Goal: Information Seeking & Learning: Learn about a topic

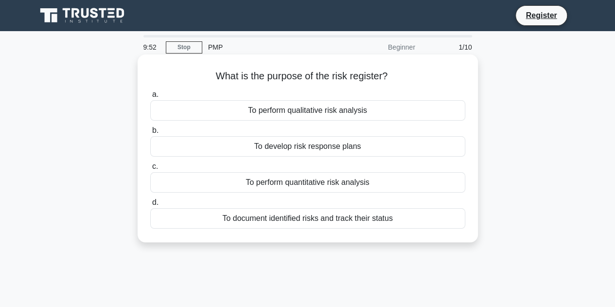
click at [292, 218] on div "To document identified risks and track their status" at bounding box center [307, 218] width 315 height 20
click at [150, 206] on input "d. To document identified risks and track their status" at bounding box center [150, 202] width 0 height 6
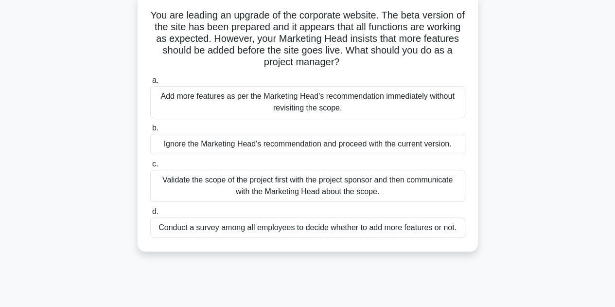
scroll to position [64, 0]
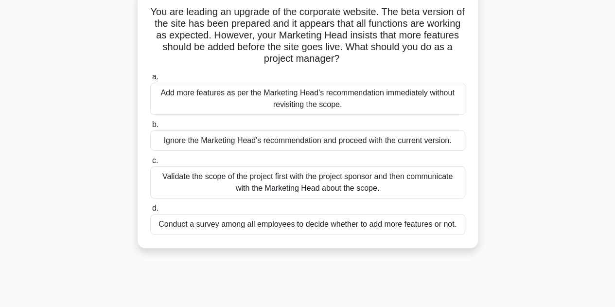
click at [293, 185] on div "Validate the scope of the project first with the project sponsor and then commu…" at bounding box center [307, 182] width 315 height 32
click at [150, 164] on input "c. Validate the scope of the project first with the project sponsor and then co…" at bounding box center [150, 160] width 0 height 6
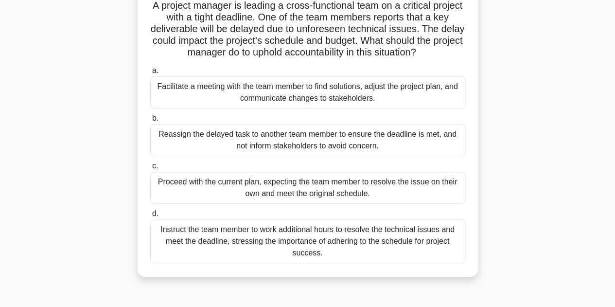
scroll to position [73, 0]
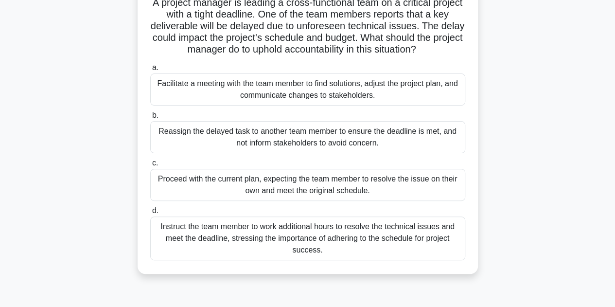
click at [287, 89] on div "Facilitate a meeting with the team member to find solutions, adjust the project…" at bounding box center [307, 89] width 315 height 32
click at [150, 71] on input "a. Facilitate a meeting with the team member to find solutions, adjust the proj…" at bounding box center [150, 68] width 0 height 6
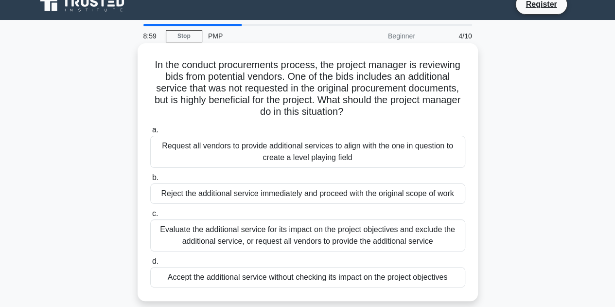
scroll to position [28, 0]
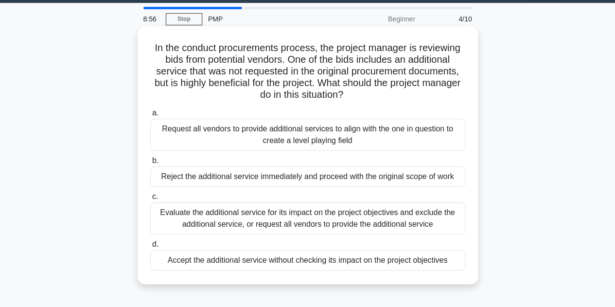
click at [277, 211] on div "Evaluate the additional service for its impact on the project objectives and ex…" at bounding box center [307, 218] width 315 height 32
click at [150, 200] on input "c. Evaluate the additional service for its impact on the project objectives and…" at bounding box center [150, 196] width 0 height 6
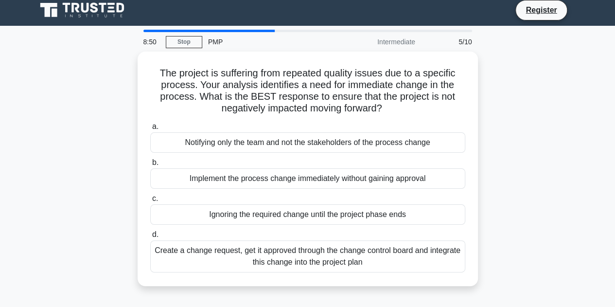
scroll to position [6, 0]
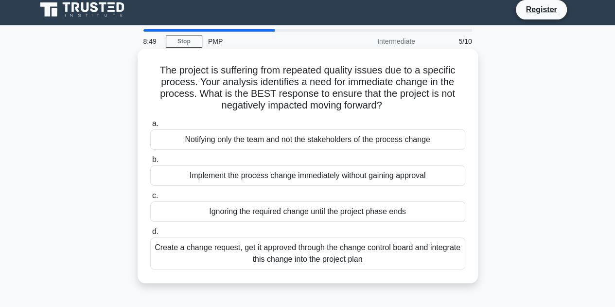
click at [273, 248] on div "Create a change request, get it approved through the change control board and i…" at bounding box center [307, 253] width 315 height 32
click at [150, 235] on input "d. Create a change request, get it approved through the change control board an…" at bounding box center [150, 231] width 0 height 6
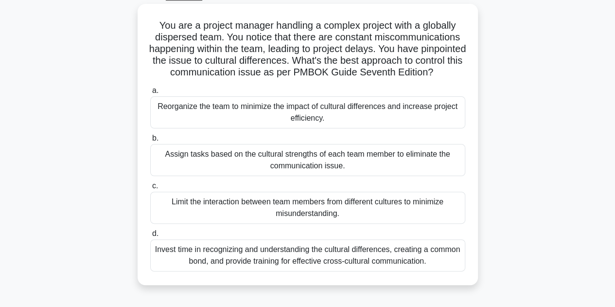
scroll to position [54, 0]
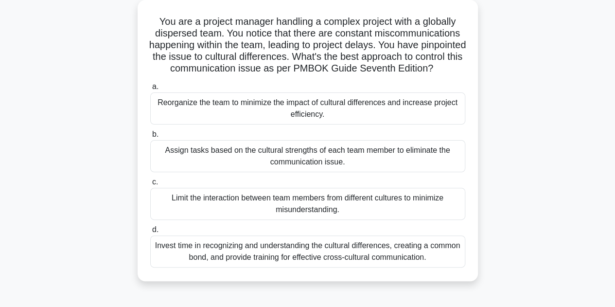
click at [269, 267] on div "Invest time in recognizing and understanding the cultural differences, creating…" at bounding box center [307, 251] width 315 height 32
click at [150, 233] on input "d. Invest time in recognizing and understanding the cultural differences, creat…" at bounding box center [150, 229] width 0 height 6
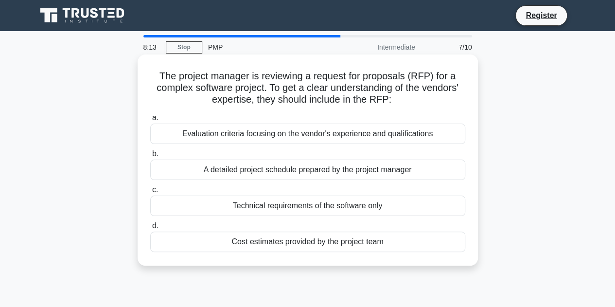
scroll to position [0, 0]
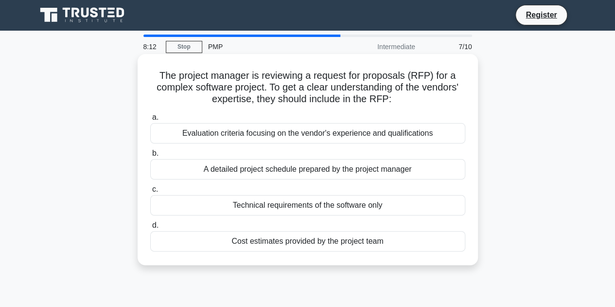
click at [289, 131] on div "Evaluation criteria focusing on the vendor's experience and qualifications" at bounding box center [307, 133] width 315 height 20
click at [150, 120] on input "a. Evaluation criteria focusing on the vendor's experience and qualifications" at bounding box center [150, 117] width 0 height 6
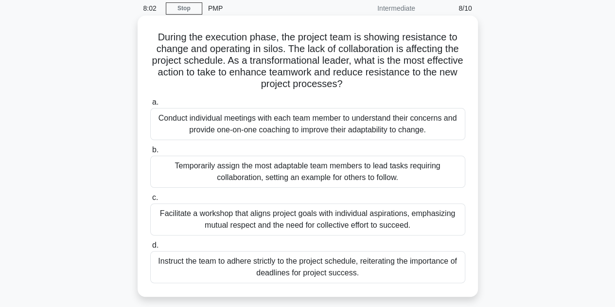
scroll to position [39, 0]
click at [286, 130] on div "Conduct individual meetings with each team member to understand their concerns …" at bounding box center [307, 123] width 315 height 32
click at [150, 105] on input "a. Conduct individual meetings with each team member to understand their concer…" at bounding box center [150, 102] width 0 height 6
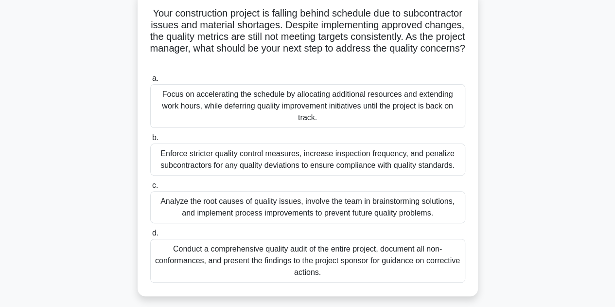
scroll to position [66, 0]
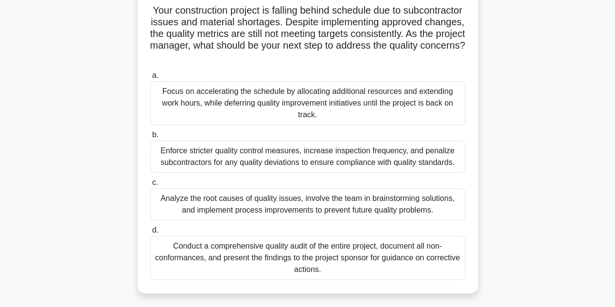
click at [264, 211] on div "Analyze the root causes of quality issues, involve the team in brainstorming so…" at bounding box center [307, 204] width 315 height 32
click at [150, 186] on input "c. Analyze the root causes of quality issues, involve the team in brainstorming…" at bounding box center [150, 182] width 0 height 6
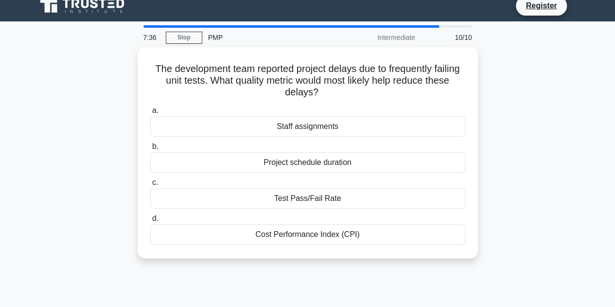
scroll to position [0, 0]
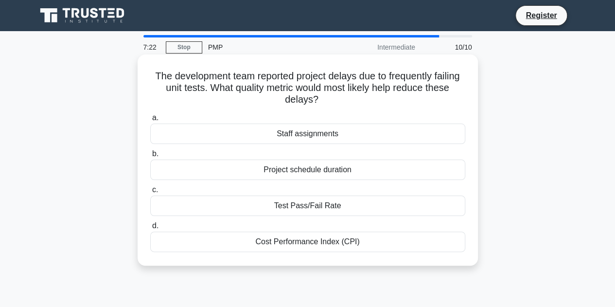
click at [263, 239] on div "Cost Performance Index (CPI)" at bounding box center [307, 241] width 315 height 20
click at [150, 229] on input "d. Cost Performance Index (CPI)" at bounding box center [150, 226] width 0 height 6
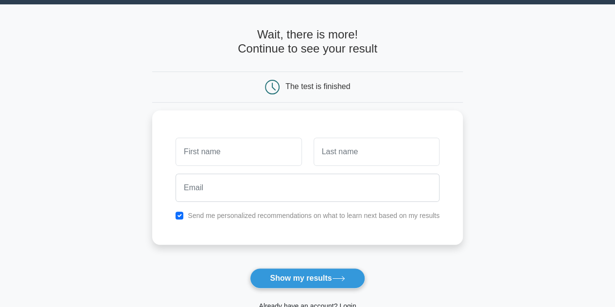
scroll to position [28, 0]
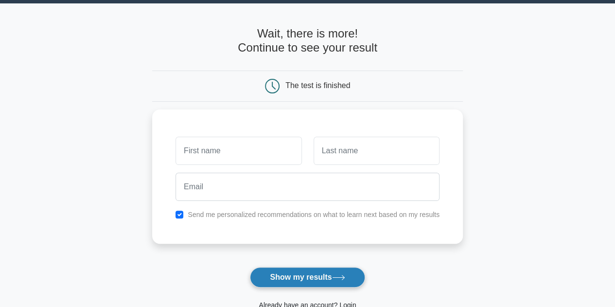
click at [288, 271] on button "Show my results" at bounding box center [307, 277] width 115 height 20
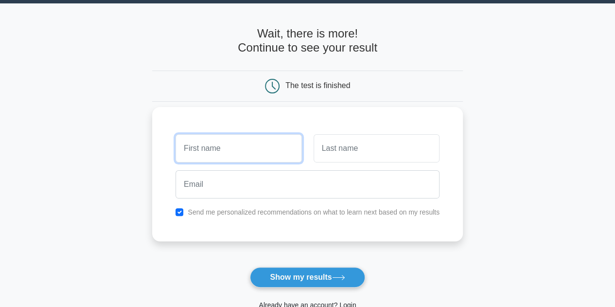
click at [240, 156] on input "text" at bounding box center [238, 148] width 126 height 28
type input "fff"
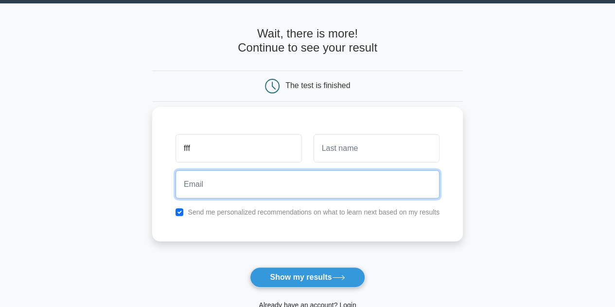
click at [204, 188] on input "email" at bounding box center [307, 184] width 264 height 28
click at [220, 174] on input "f" at bounding box center [307, 184] width 264 height 28
type input "ffffffffhdbdd"
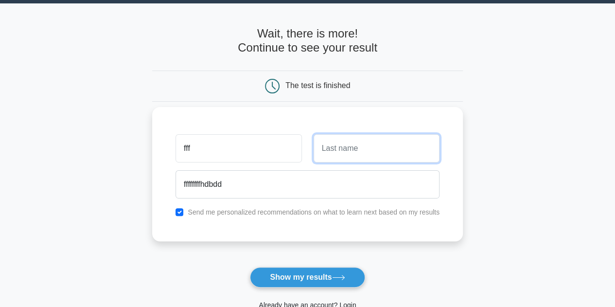
click at [401, 135] on input "text" at bounding box center [376, 148] width 126 height 28
click at [401, 135] on input "d" at bounding box center [376, 148] width 126 height 28
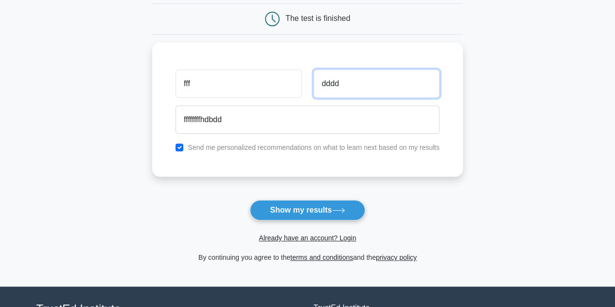
scroll to position [100, 0]
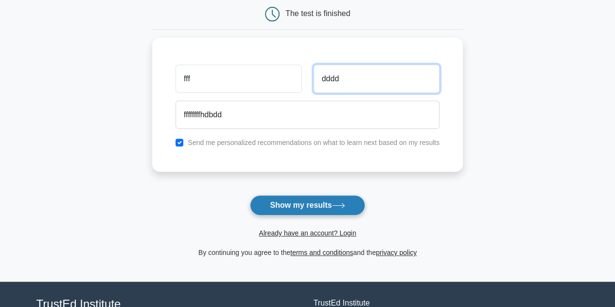
type input "dddd"
click at [302, 208] on button "Show my results" at bounding box center [307, 205] width 115 height 20
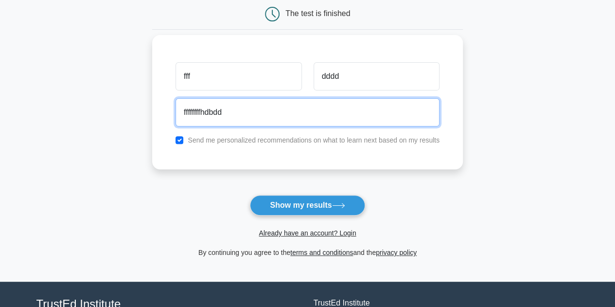
click at [269, 103] on input "ffffffffhdbdd" at bounding box center [307, 112] width 264 height 28
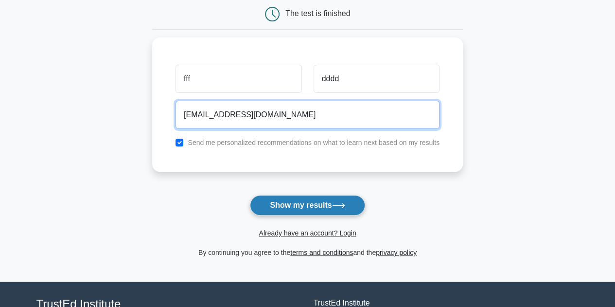
type input "ffffffffhdbdd@gmail.com"
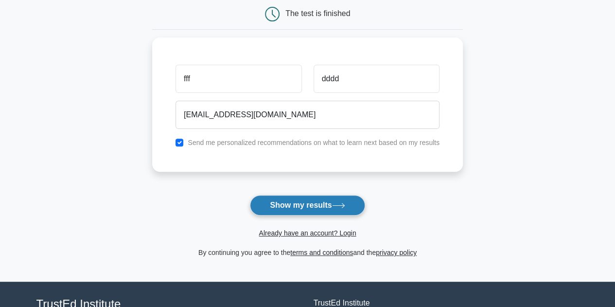
click at [291, 198] on button "Show my results" at bounding box center [307, 205] width 115 height 20
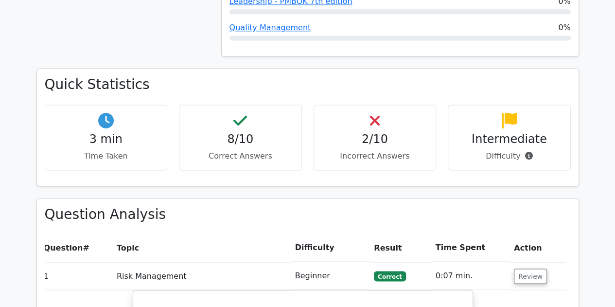
scroll to position [0, 6]
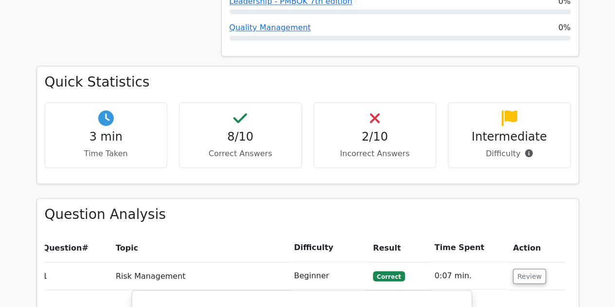
click at [371, 130] on h4 "2/10" at bounding box center [375, 137] width 106 height 14
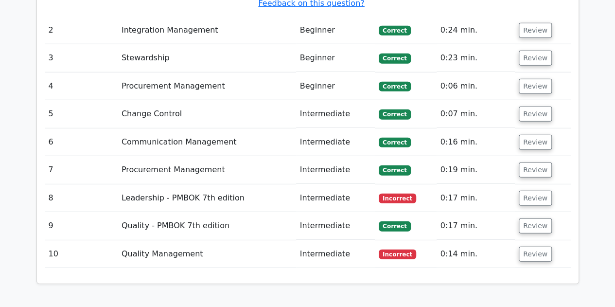
scroll to position [0, 1]
click at [204, 184] on td "Leadership - PMBOK 7th edition" at bounding box center [206, 198] width 178 height 28
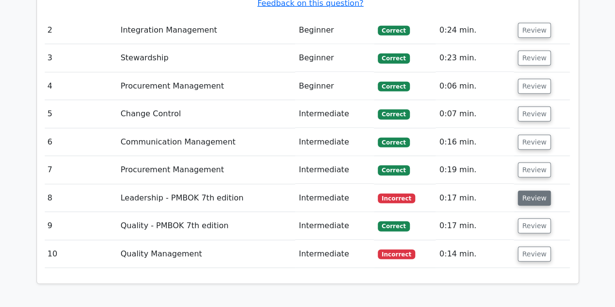
click at [528, 190] on button "Review" at bounding box center [533, 197] width 33 height 15
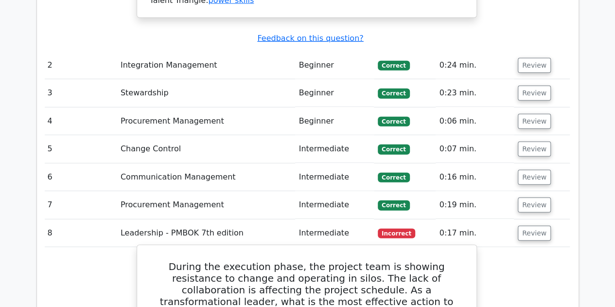
scroll to position [1269, 0]
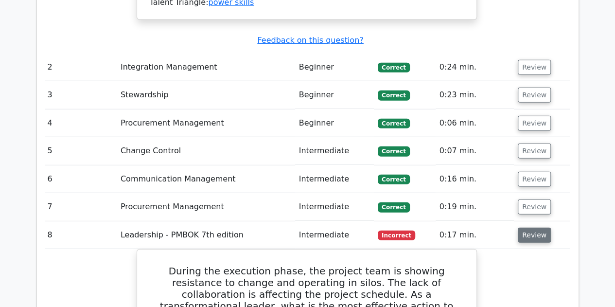
click at [522, 227] on button "Review" at bounding box center [533, 234] width 33 height 15
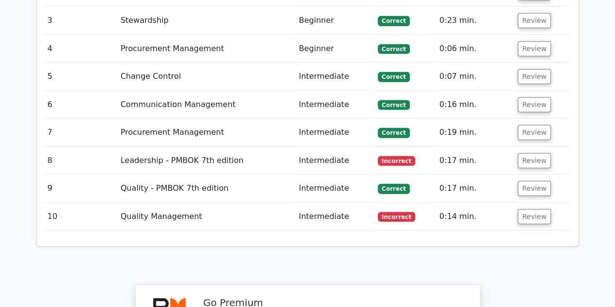
scroll to position [1344, 0]
click at [354, 202] on td "Intermediate" at bounding box center [334, 216] width 79 height 28
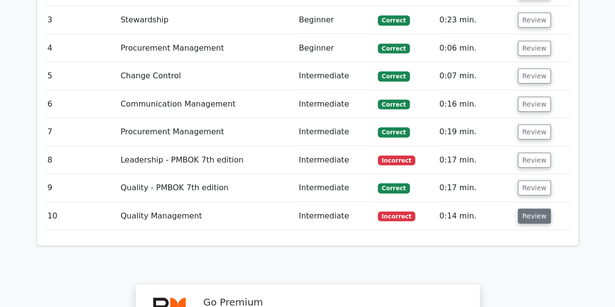
click at [534, 208] on button "Review" at bounding box center [533, 215] width 33 height 15
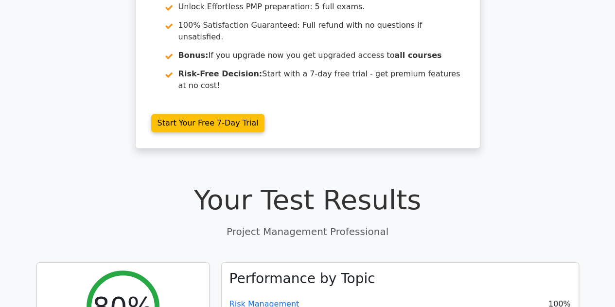
scroll to position [0, 0]
